Goal: Task Accomplishment & Management: Use online tool/utility

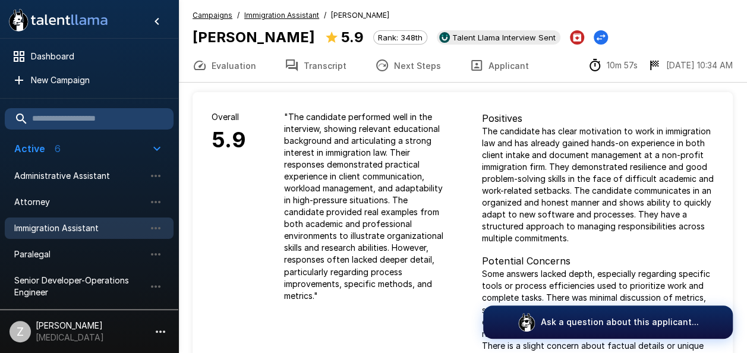
click at [407, 67] on button "Next Steps" at bounding box center [408, 65] width 95 height 33
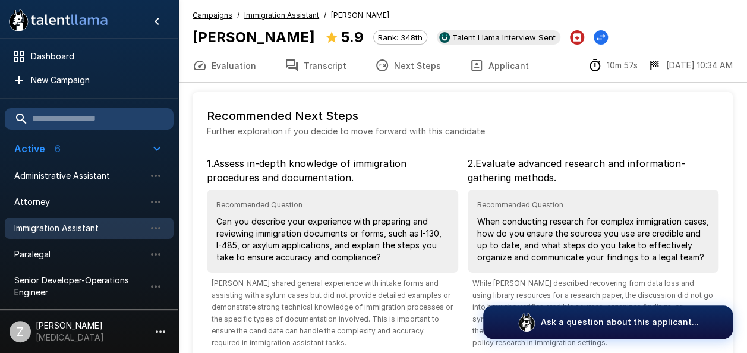
click at [226, 65] on button "Evaluation" at bounding box center [224, 65] width 92 height 33
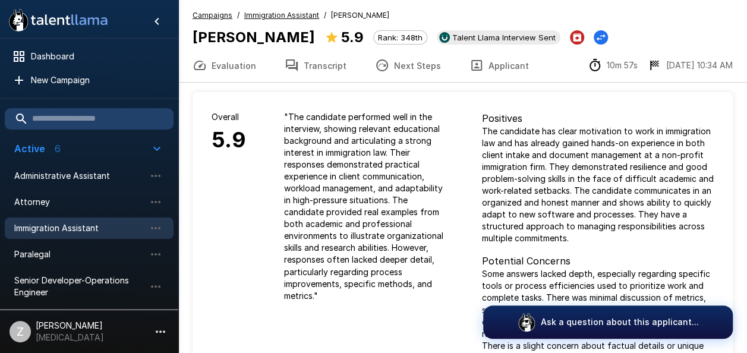
click at [326, 63] on button "Transcript" at bounding box center [316, 65] width 90 height 33
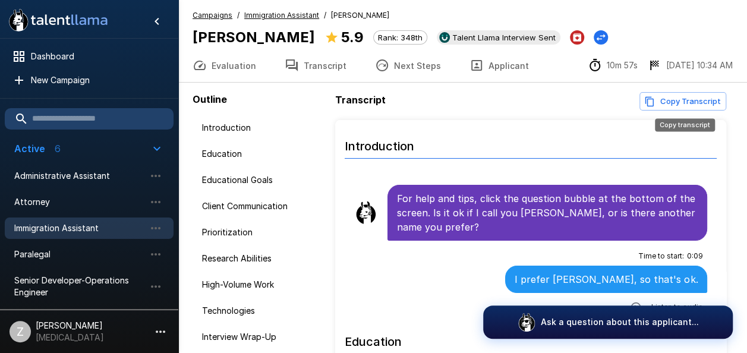
click at [671, 99] on button "Copy Transcript" at bounding box center [683, 101] width 87 height 18
